Goal: Information Seeking & Learning: Learn about a topic

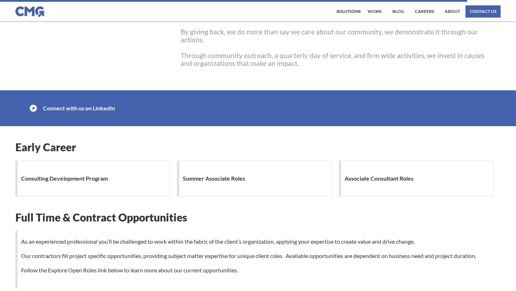
scroll to position [620, 0]
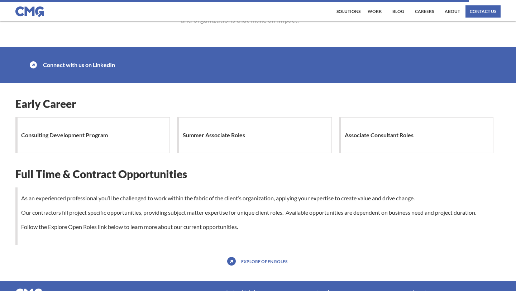
click at [128, 139] on div "Consulting Development Program" at bounding box center [92, 135] width 154 height 36
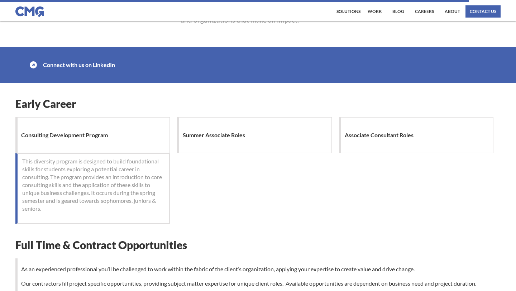
click at [128, 139] on div "Consulting Development Program" at bounding box center [92, 135] width 154 height 36
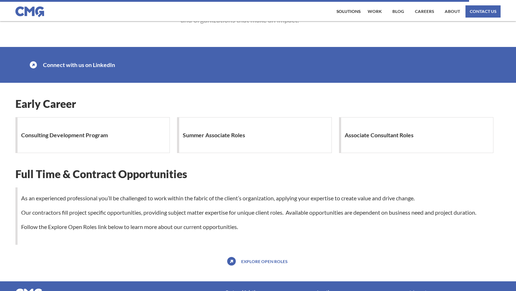
click at [424, 133] on div "Associate Consultant Roles" at bounding box center [416, 135] width 154 height 36
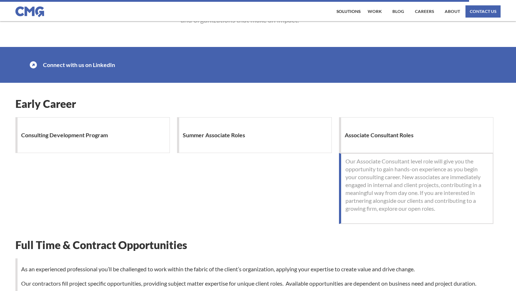
click at [424, 134] on div "Associate Consultant Roles" at bounding box center [416, 135] width 154 height 36
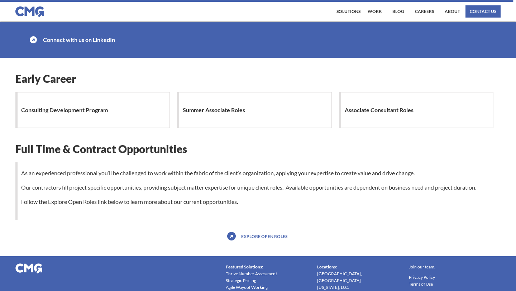
scroll to position [682, 0]
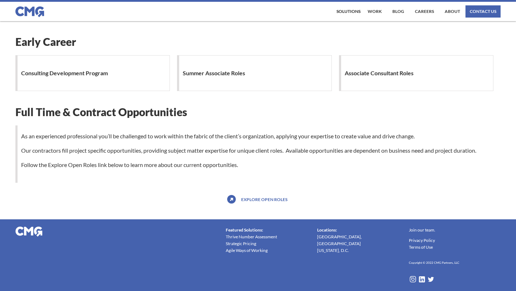
click at [253, 199] on link "Explore open roles" at bounding box center [264, 198] width 50 height 11
click at [255, 82] on div "Summer Associate Roles" at bounding box center [254, 73] width 154 height 36
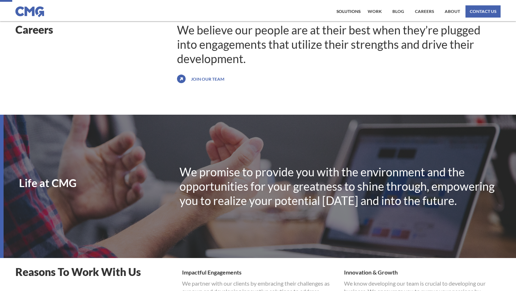
scroll to position [0, 0]
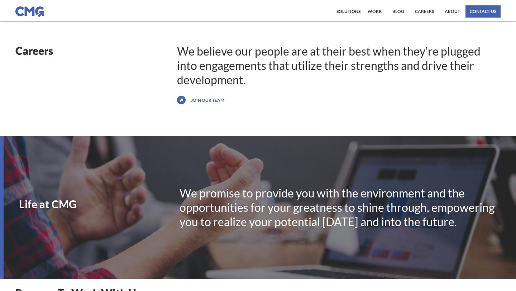
click at [204, 100] on link "Join our team" at bounding box center [207, 99] width 37 height 11
